Goal: Register for event/course

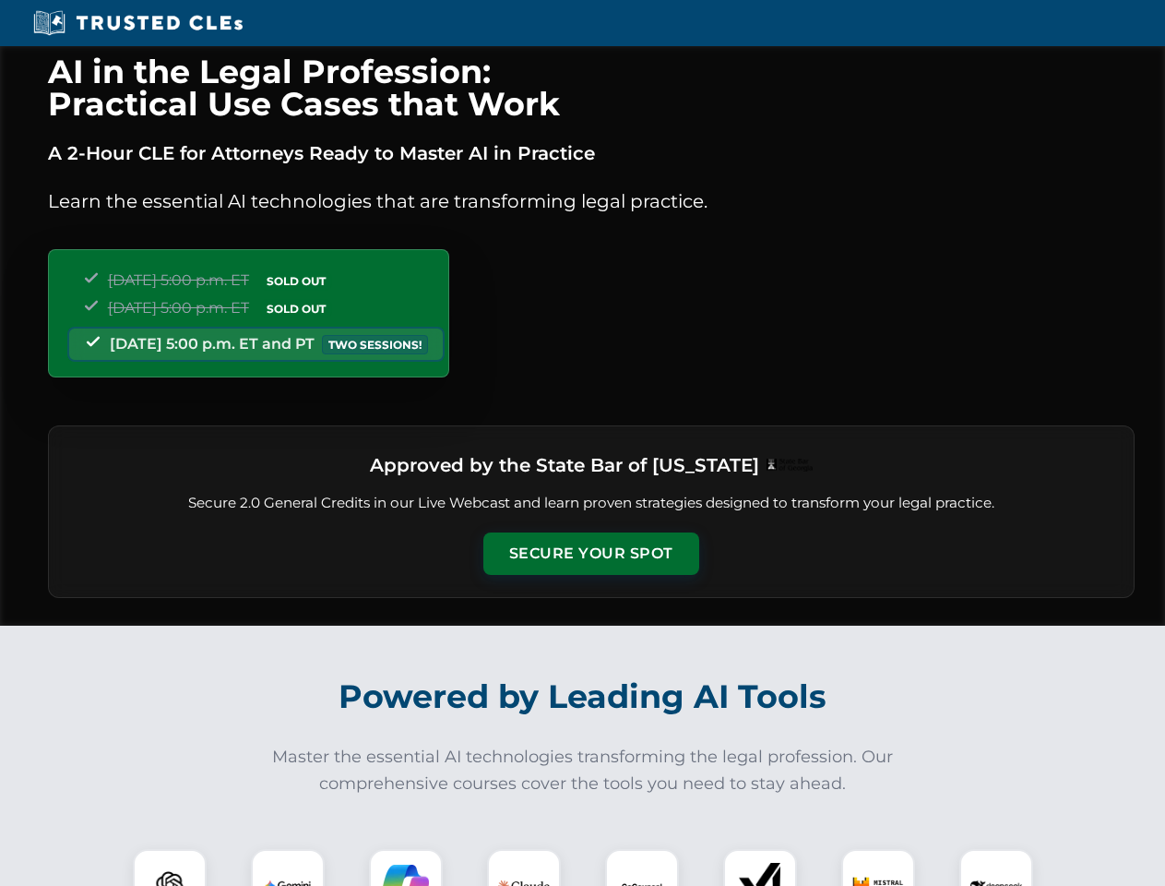
click at [591, 554] on button "Secure Your Spot" at bounding box center [592, 553] width 216 height 42
click at [170, 867] on img at bounding box center [170, 886] width 54 height 54
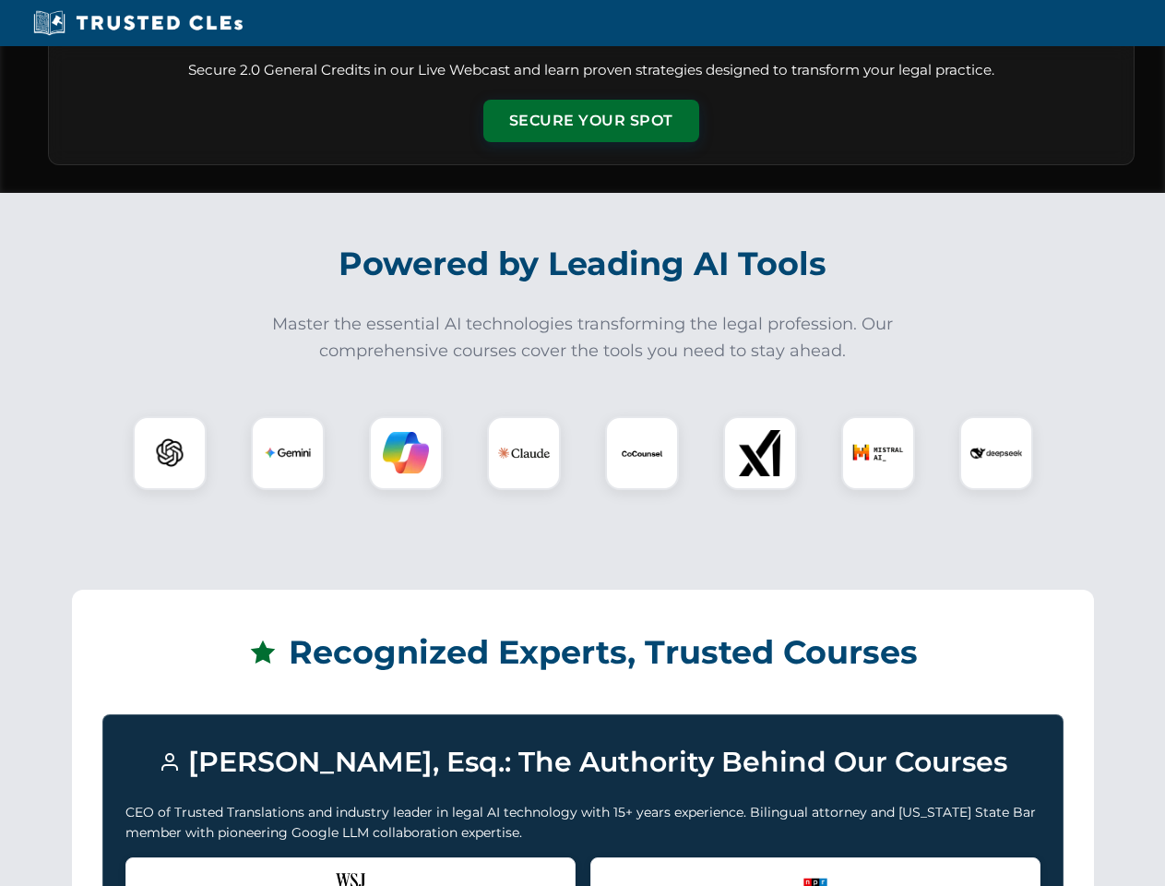
click at [288, 867] on div "Recognized by the WSJ [PERSON_NAME] was featured for his expertise in AI legal …" at bounding box center [350, 894] width 450 height 74
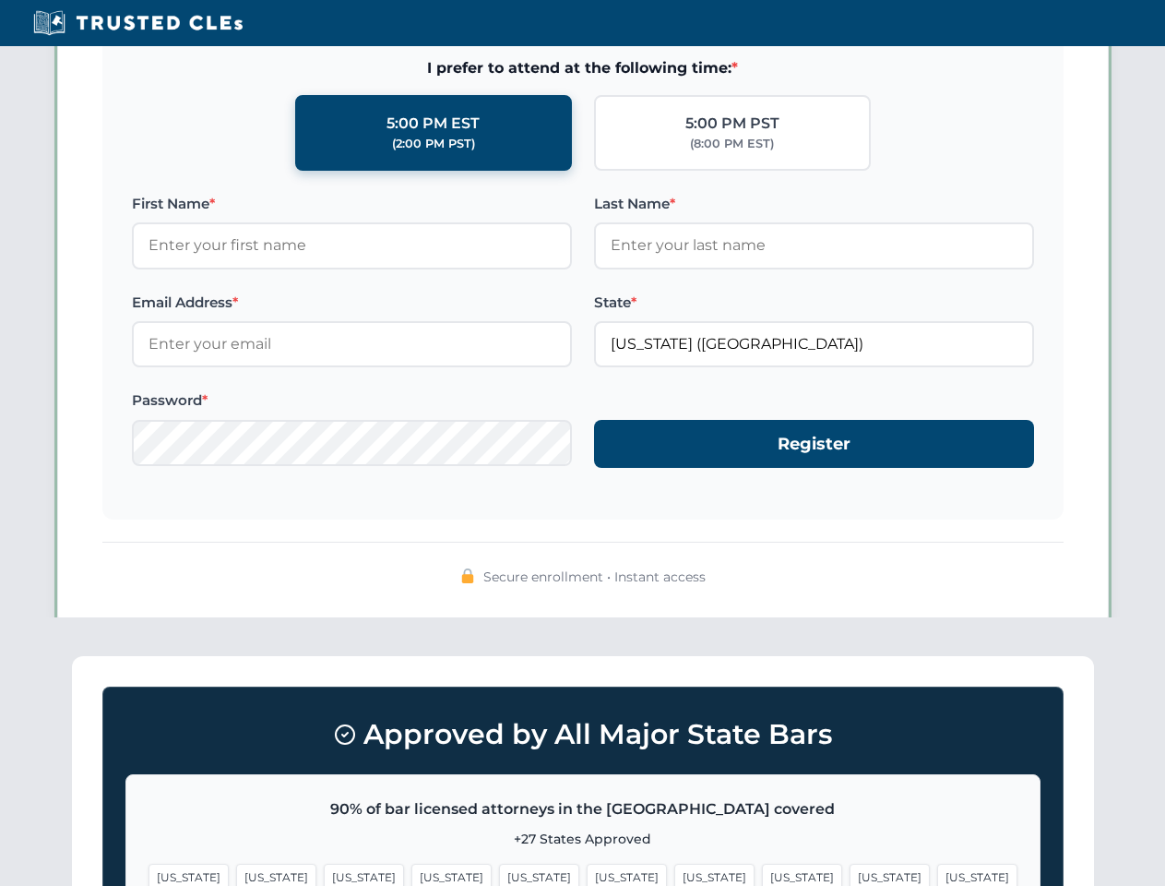
click at [675, 867] on span "[US_STATE]" at bounding box center [715, 877] width 80 height 27
click at [850, 867] on span "[US_STATE]" at bounding box center [890, 877] width 80 height 27
